Goal: Task Accomplishment & Management: Use online tool/utility

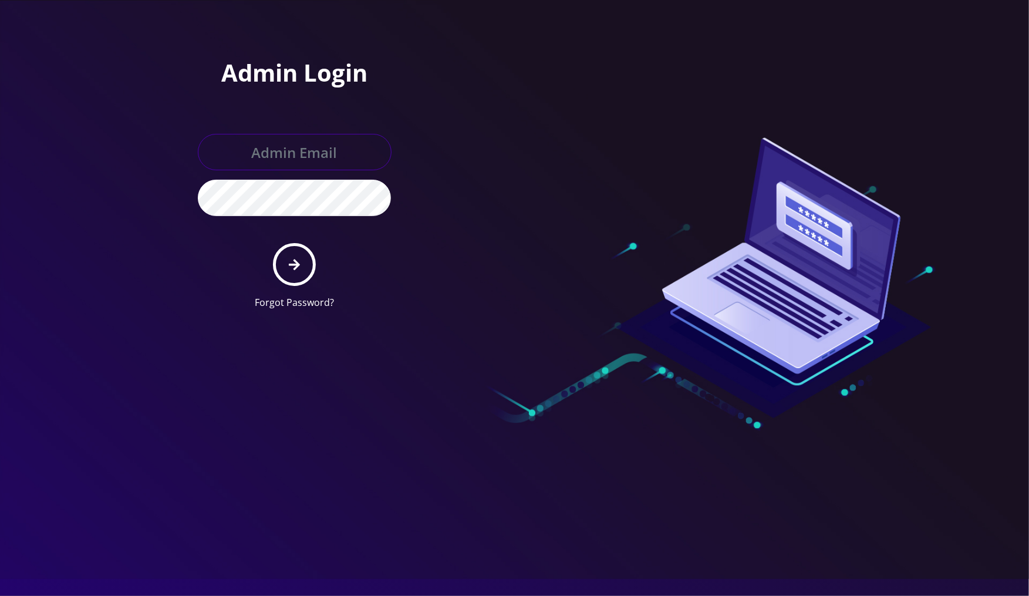
type input "boris@teltik.com"
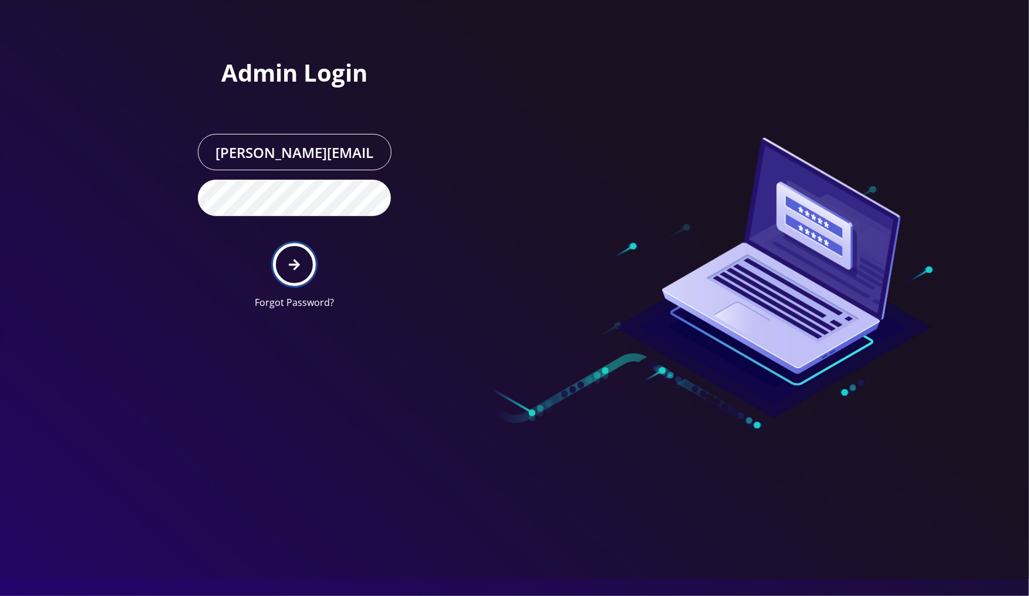
click at [311, 268] on button "submit" at bounding box center [294, 264] width 43 height 43
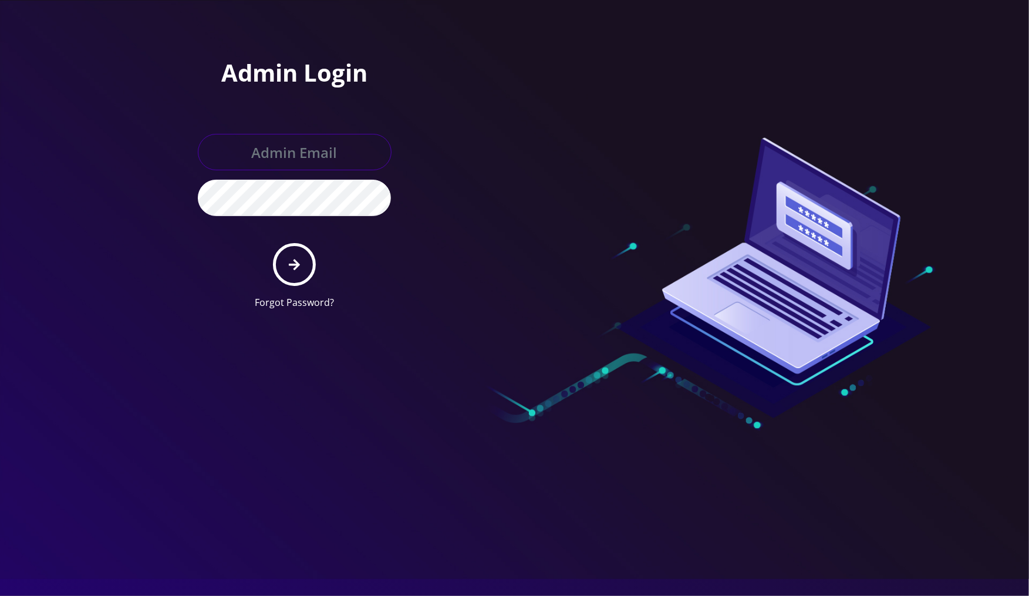
type input "[PERSON_NAME][EMAIL_ADDRESS][DOMAIN_NAME]"
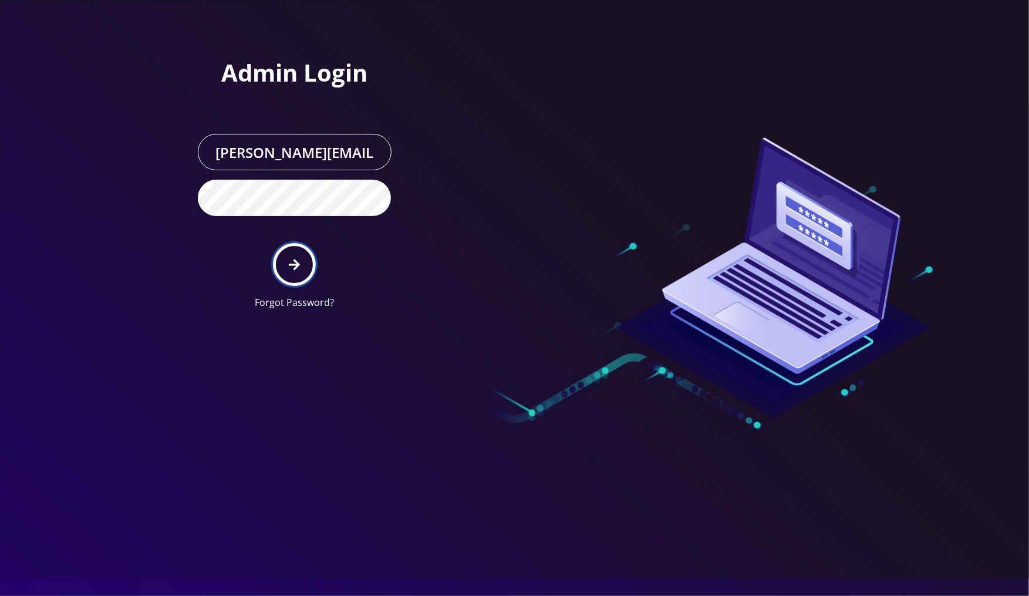
click at [307, 249] on button "submit" at bounding box center [294, 264] width 43 height 43
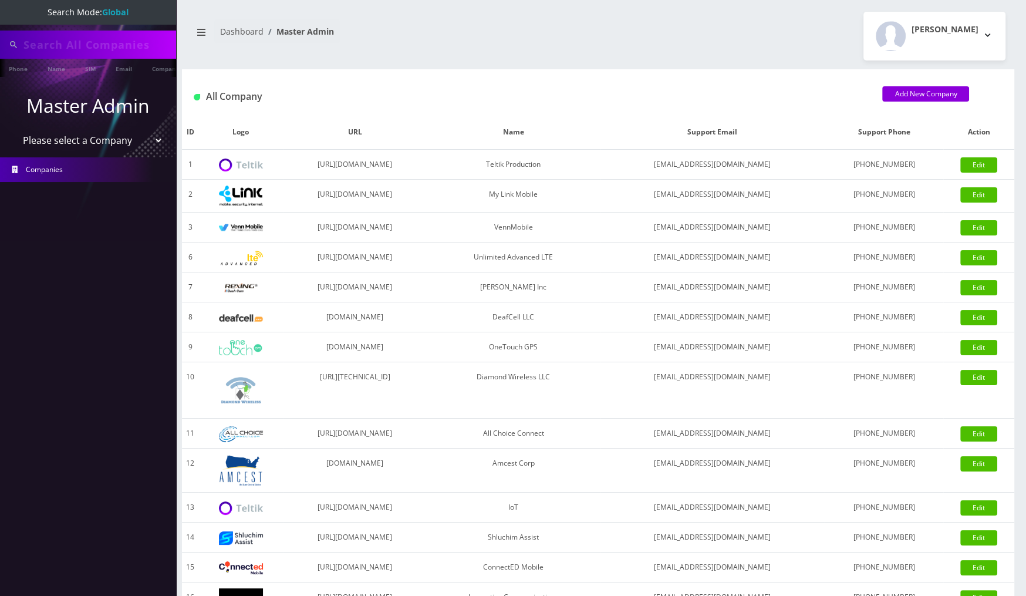
type input "pic"
click at [102, 44] on input "pic" at bounding box center [98, 44] width 150 height 22
type input "Puc"
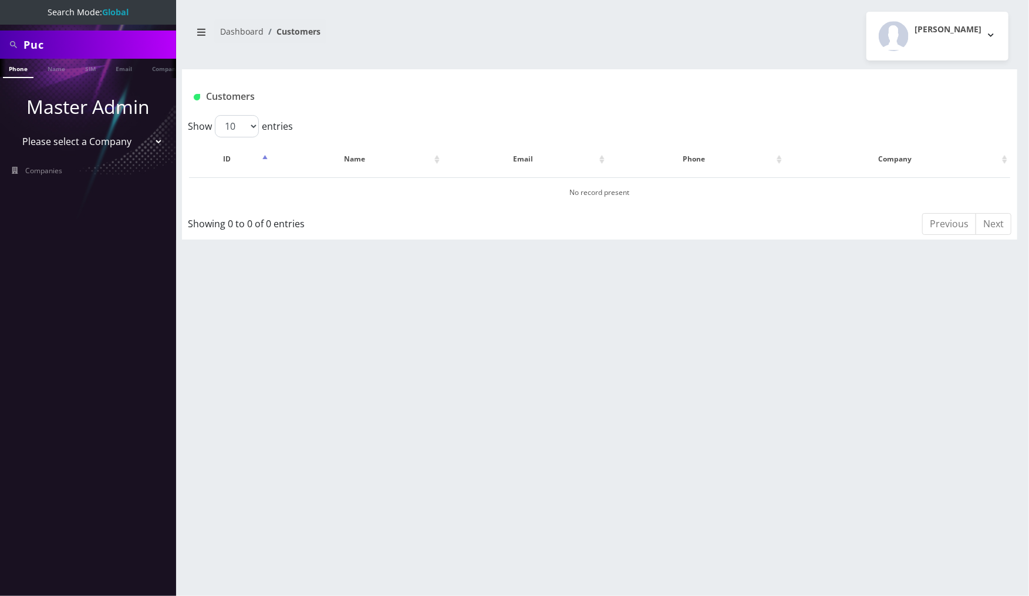
click at [74, 42] on input "Puc" at bounding box center [98, 44] width 150 height 22
type input "Pic"
click at [45, 69] on link "Name" at bounding box center [56, 68] width 29 height 19
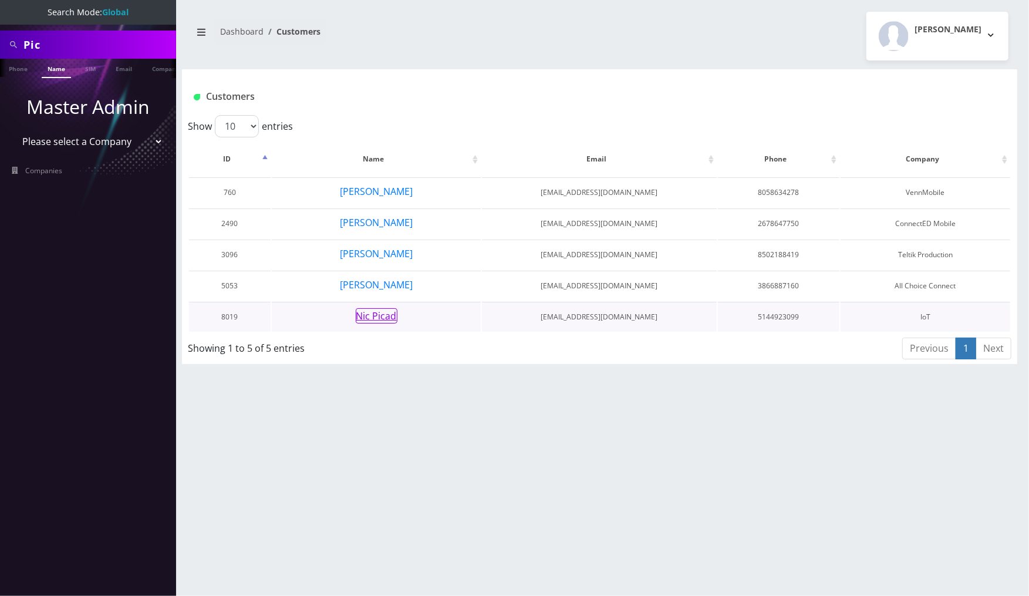
click at [381, 318] on button "Nic Picad" at bounding box center [377, 315] width 42 height 15
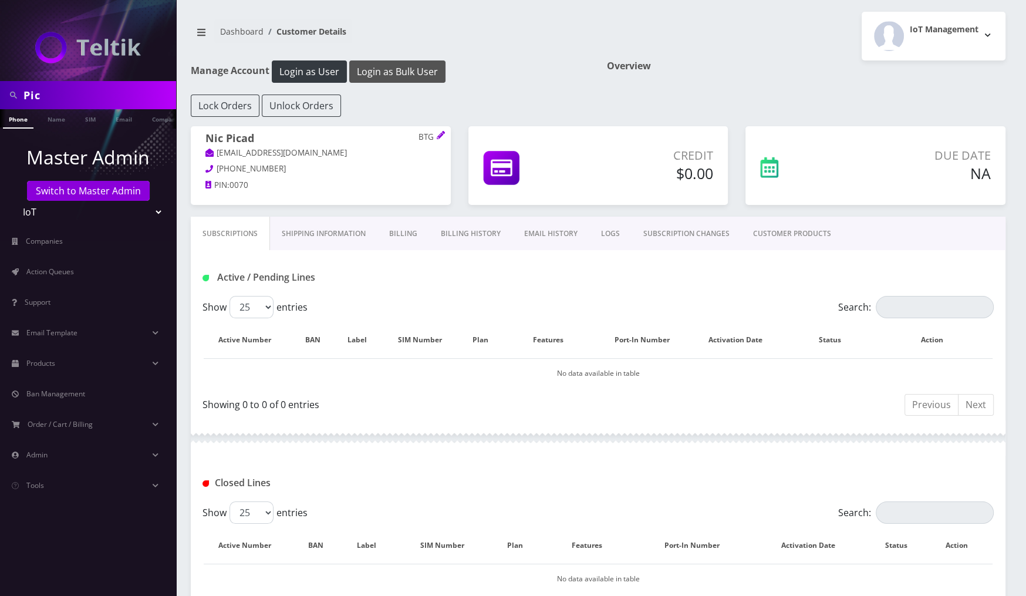
click at [404, 70] on button "Login as Bulk User" at bounding box center [397, 71] width 96 height 22
